Goal: Complete application form: Complete application form

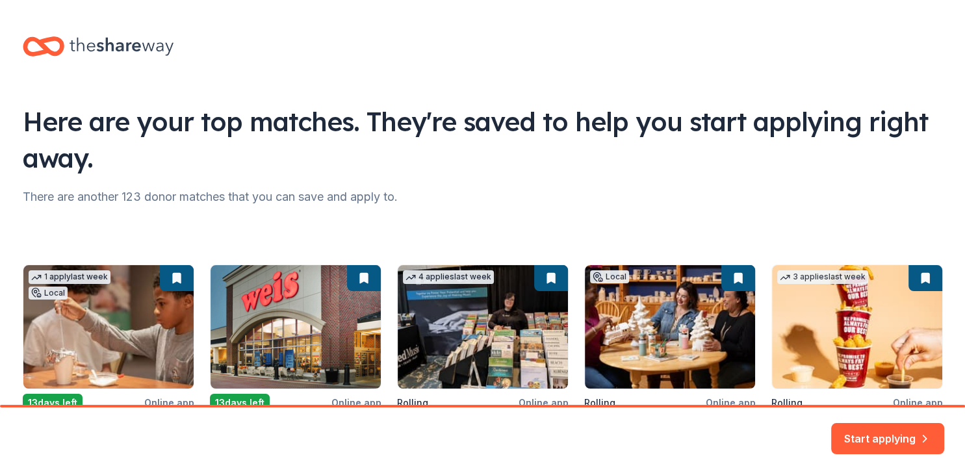
click at [503, 191] on div "There are another 123 donor matches that you can save and apply to." at bounding box center [483, 197] width 921 height 21
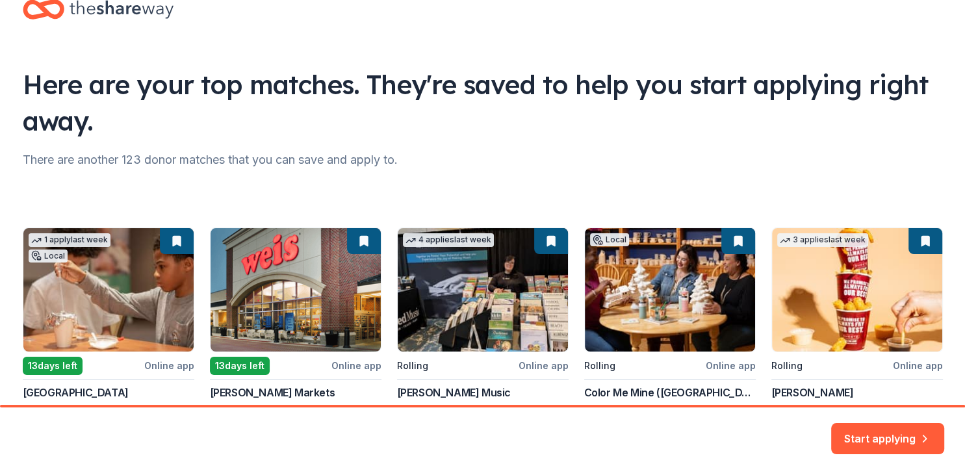
scroll to position [141, 0]
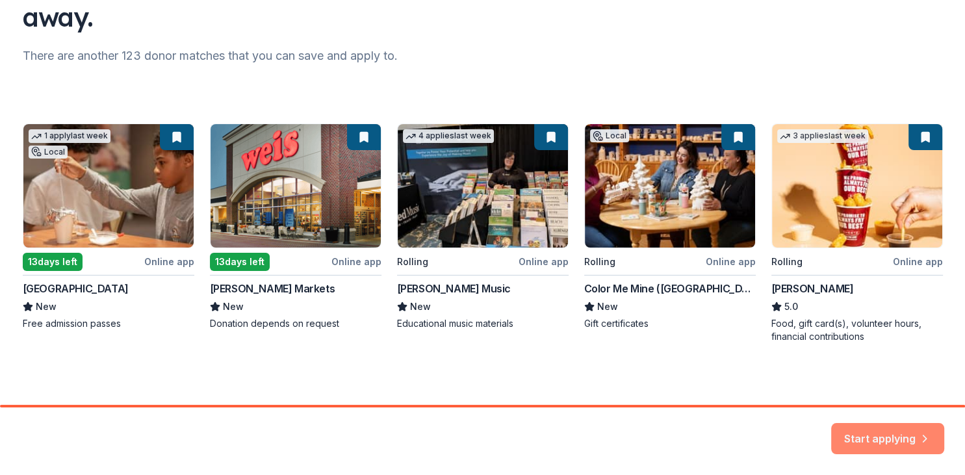
click at [872, 438] on button "Start applying" at bounding box center [887, 430] width 113 height 31
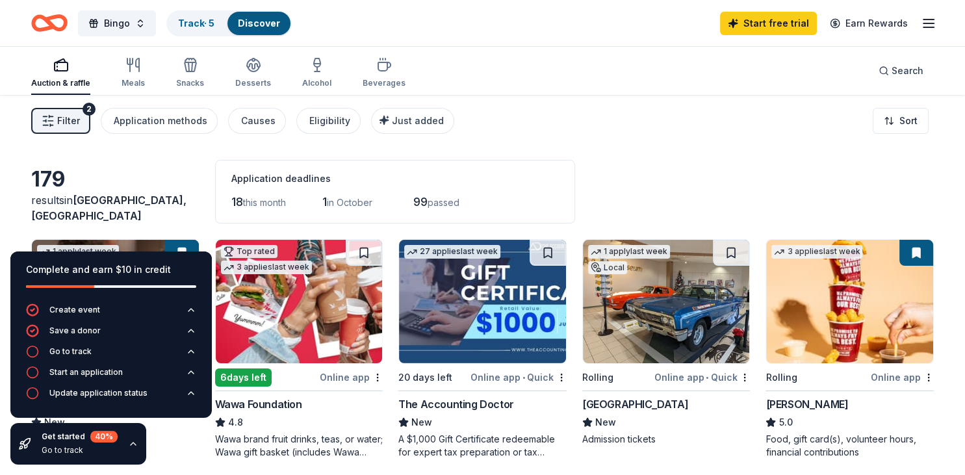
click at [183, 181] on div "179 results in Fountain Hill, PA Application deadlines 18 this month 1 in Octob…" at bounding box center [482, 192] width 903 height 64
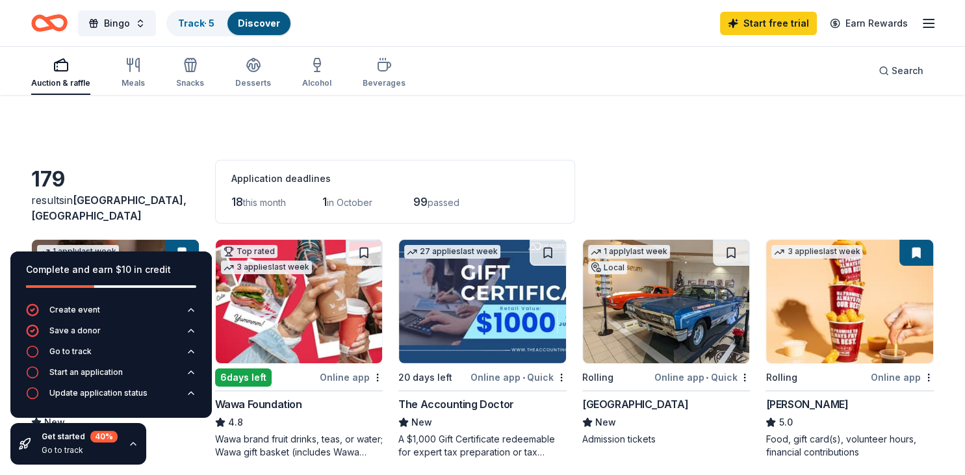
scroll to position [34, 0]
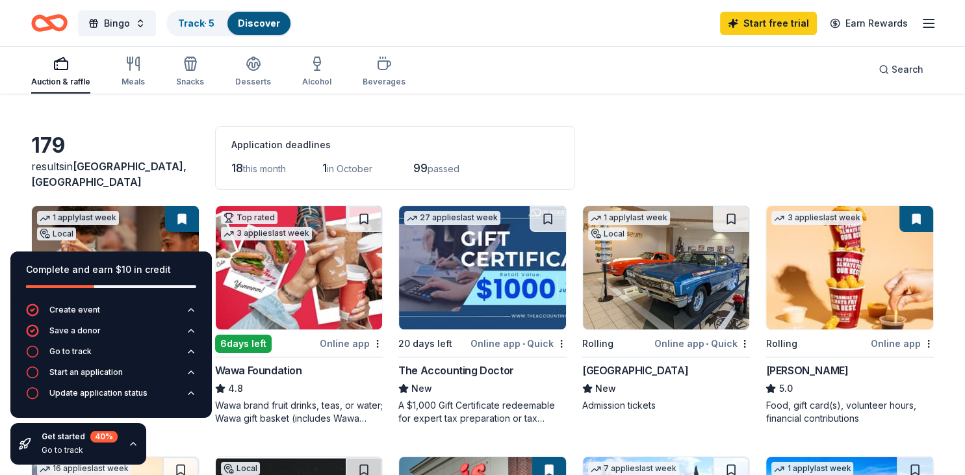
click at [174, 155] on div "179" at bounding box center [115, 146] width 168 height 26
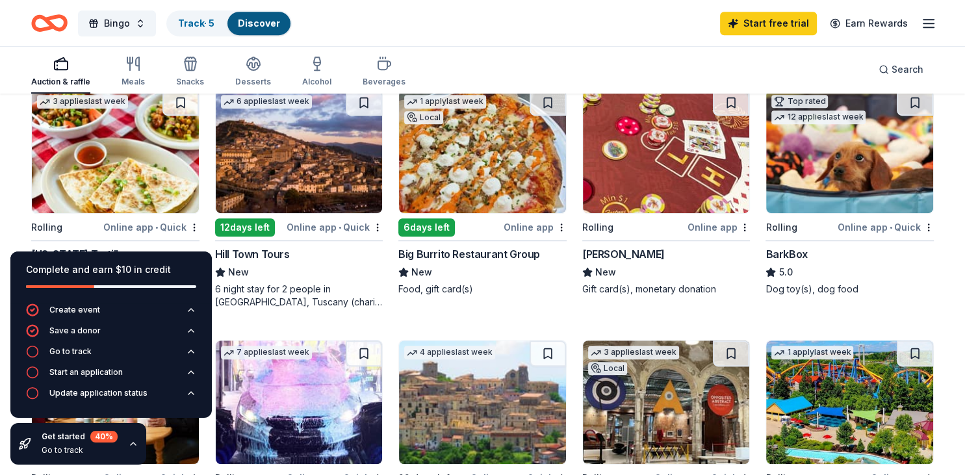
scroll to position [618, 0]
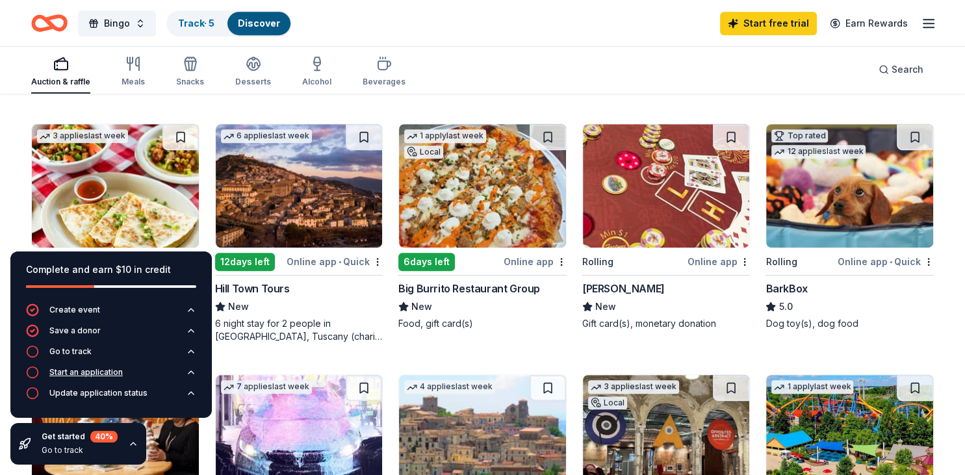
click at [70, 378] on div "Start an application" at bounding box center [74, 372] width 97 height 13
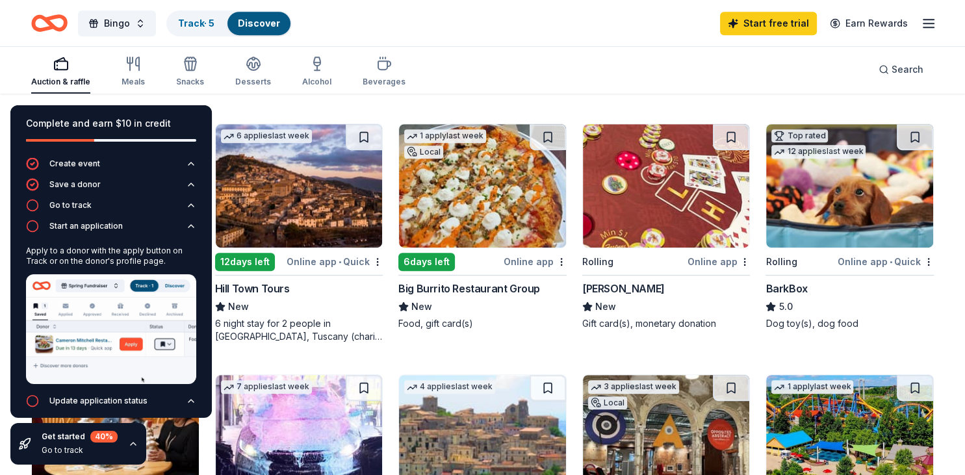
click at [7, 208] on div "Complete and earn $10 in credit Create event Save a donor Go to track Start an …" at bounding box center [111, 285] width 222 height 380
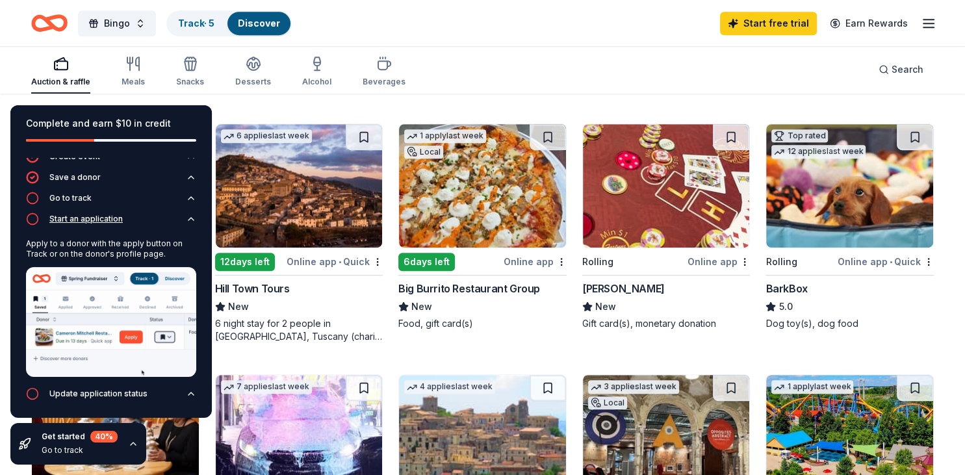
scroll to position [8, 0]
click at [338, 284] on div "Hill Town Tours" at bounding box center [299, 289] width 168 height 16
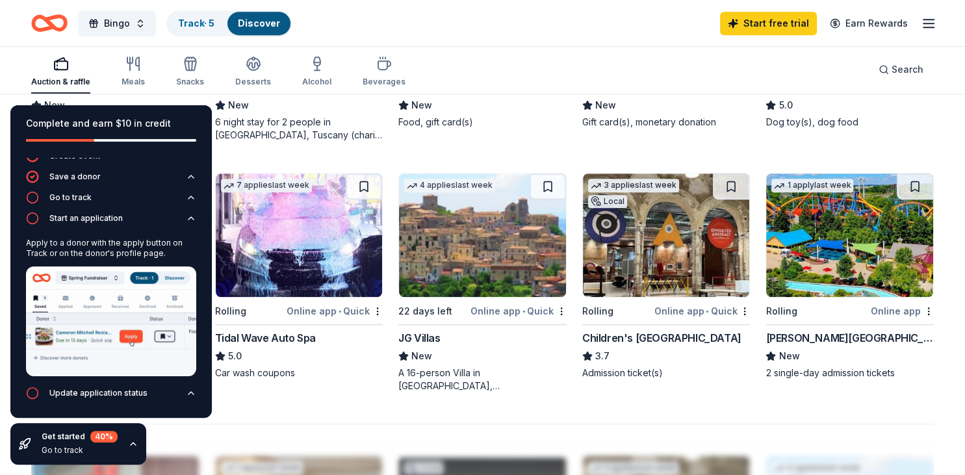
scroll to position [824, 0]
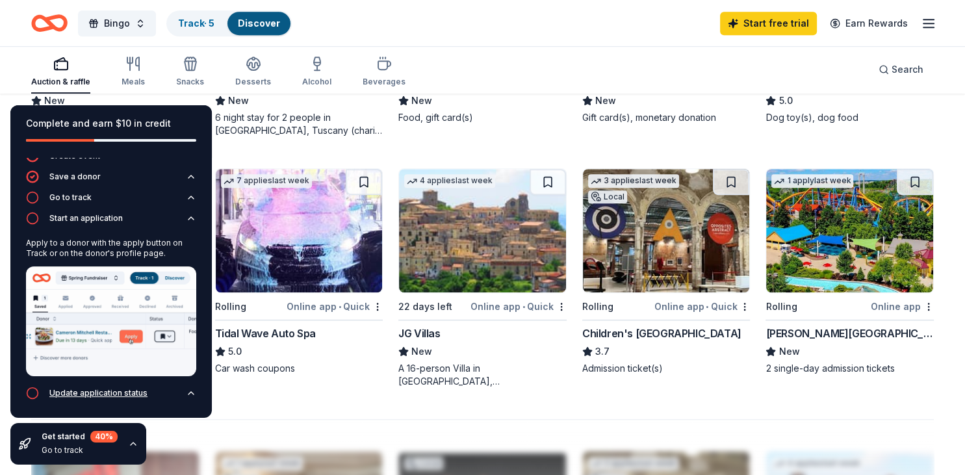
click at [192, 394] on icon "button" at bounding box center [191, 393] width 10 height 10
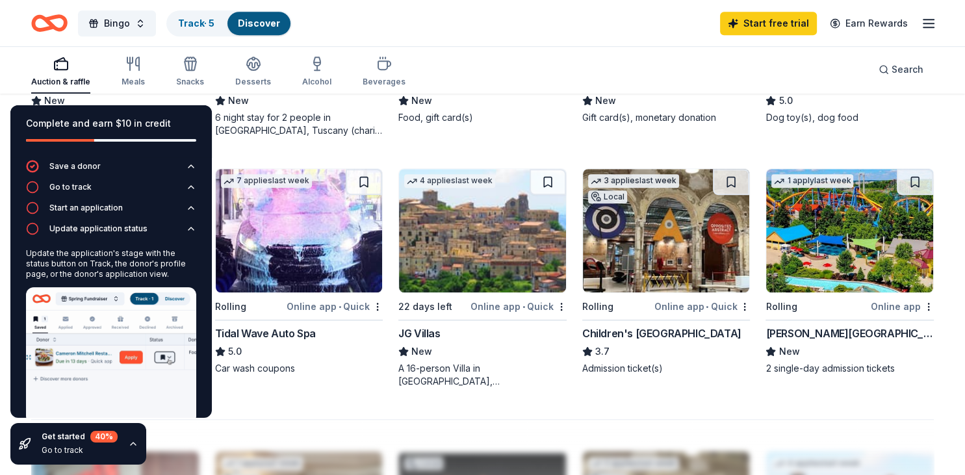
scroll to position [44, 0]
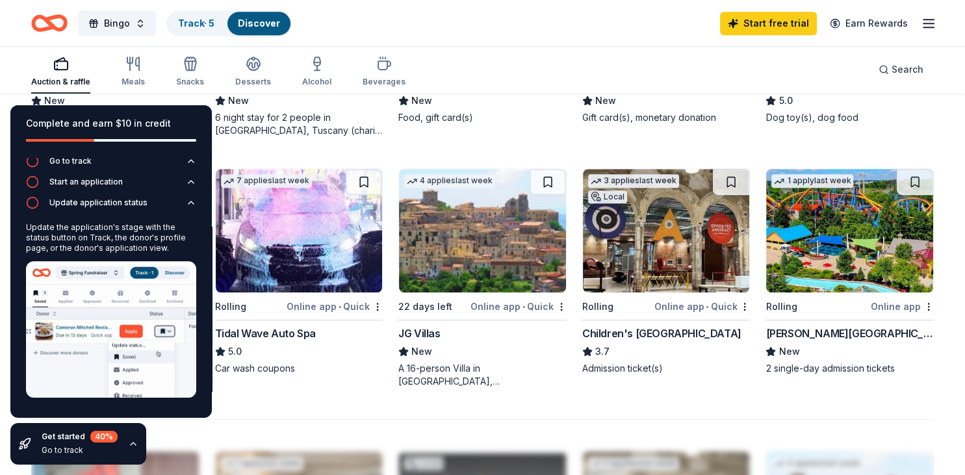
click at [133, 443] on icon "button" at bounding box center [133, 444] width 10 height 10
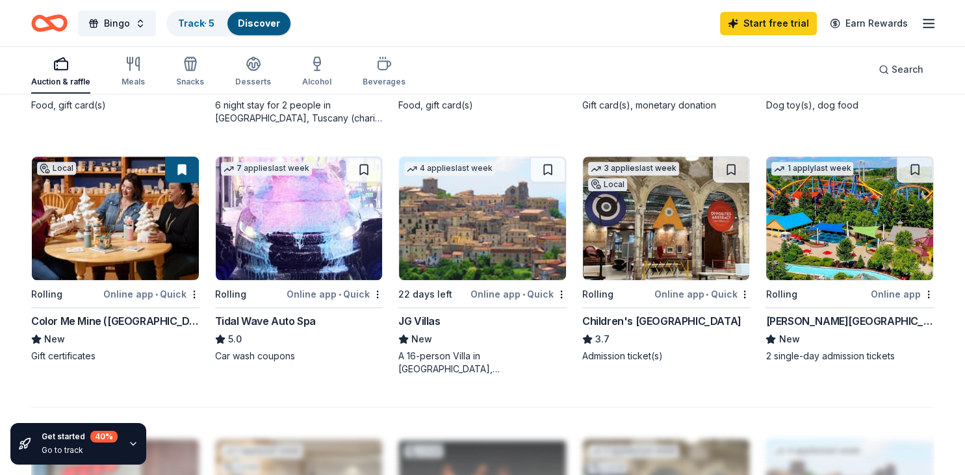
scroll to position [859, 0]
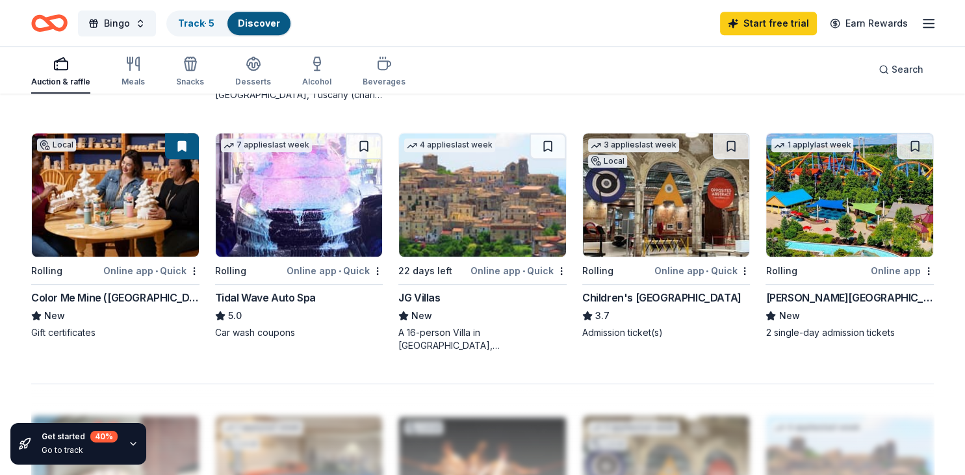
click at [104, 296] on div "Color Me Mine ([GEOGRAPHIC_DATA])" at bounding box center [115, 298] width 168 height 16
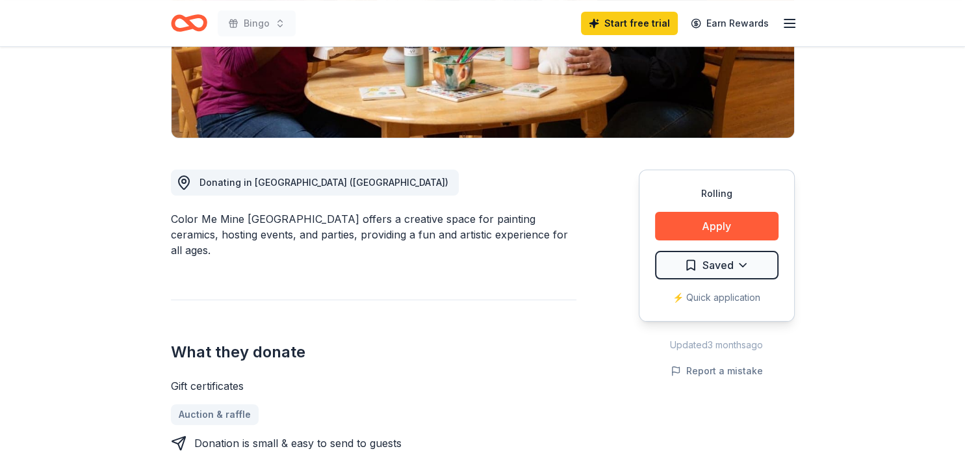
scroll to position [274, 0]
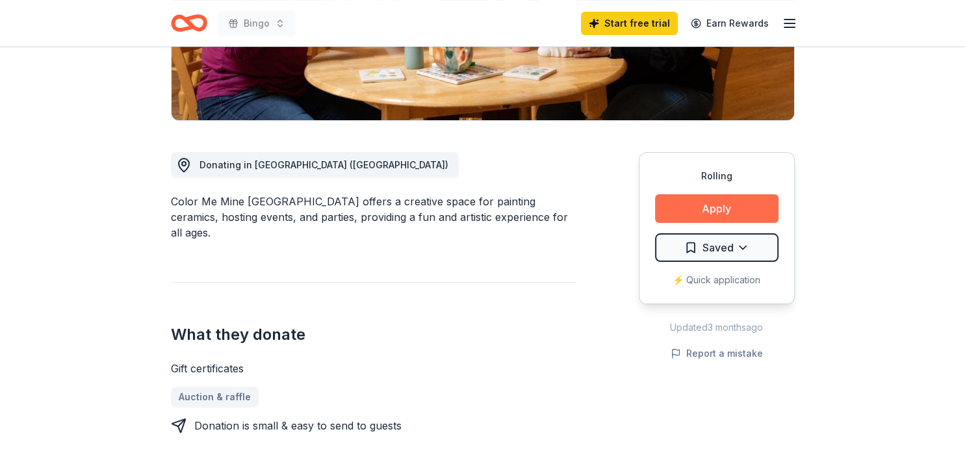
click at [727, 210] on button "Apply" at bounding box center [717, 208] width 124 height 29
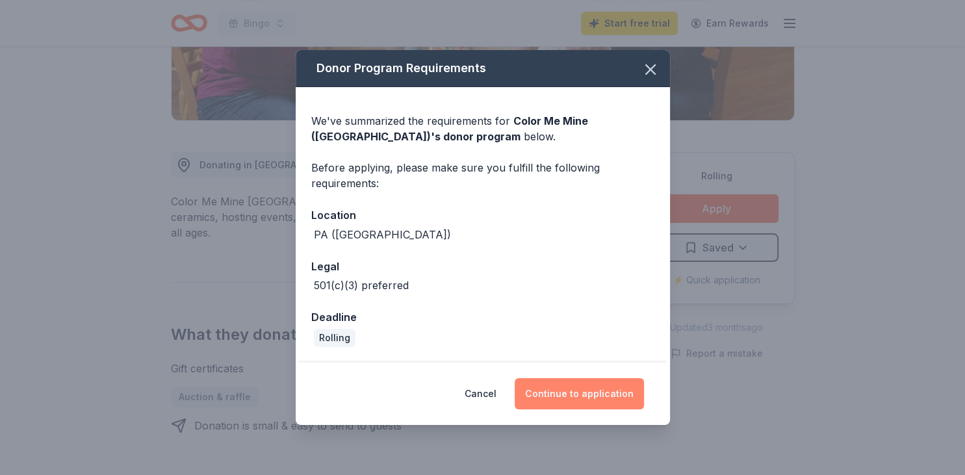
click at [571, 398] on button "Continue to application" at bounding box center [579, 393] width 129 height 31
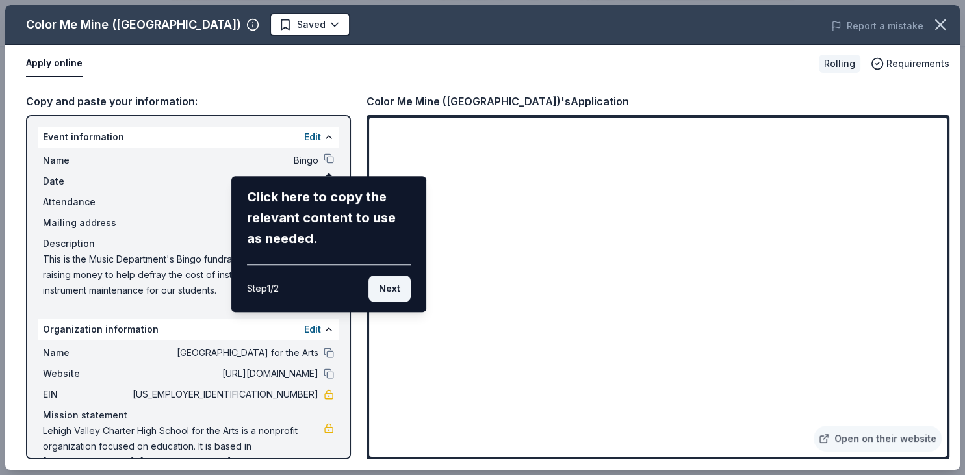
click at [388, 281] on button "Next" at bounding box center [390, 289] width 42 height 26
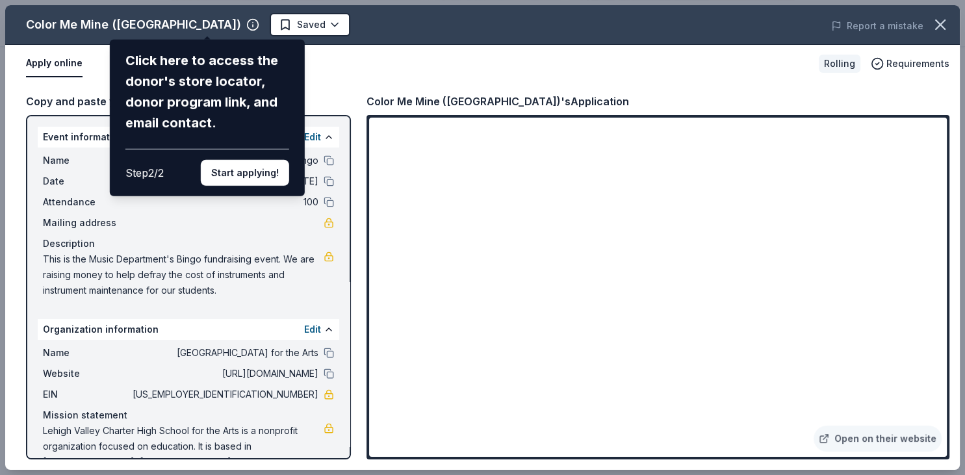
click at [848, 194] on div "Color Me Mine ([GEOGRAPHIC_DATA]) Click here to access the donor's store locato…" at bounding box center [482, 237] width 955 height 465
click at [848, 191] on div "Color Me Mine ([GEOGRAPHIC_DATA]) Click here to access the donor's store locato…" at bounding box center [482, 237] width 955 height 465
click at [844, 191] on div "Color Me Mine ([GEOGRAPHIC_DATA]) Click here to access the donor's store locato…" at bounding box center [482, 237] width 955 height 465
click at [253, 160] on button "Start applying!" at bounding box center [245, 173] width 88 height 26
